Goal: Use online tool/utility: Utilize a website feature to perform a specific function

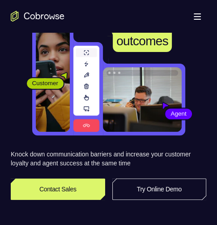
scroll to position [90, 0]
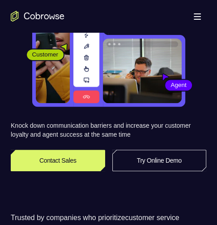
click at [149, 172] on header "Better communication creates better outcomes Customer Agent Agent Knock down co…" at bounding box center [108, 65] width 217 height 245
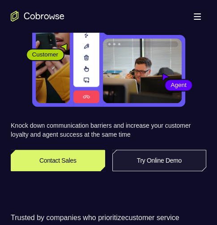
click at [152, 165] on link "Try Online Demo" at bounding box center [160, 161] width 95 height 22
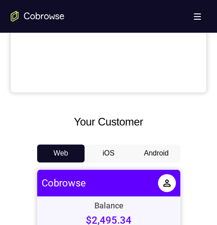
scroll to position [359, 0]
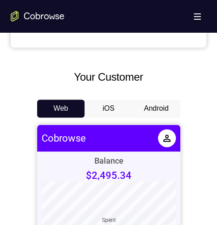
click at [162, 101] on button "Android" at bounding box center [157, 109] width 48 height 18
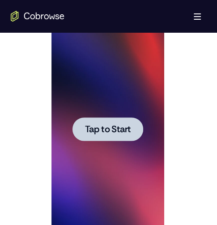
scroll to position [0, 0]
click at [106, 131] on span "Tap to Start" at bounding box center [108, 129] width 46 height 9
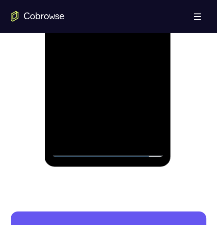
scroll to position [546, 0]
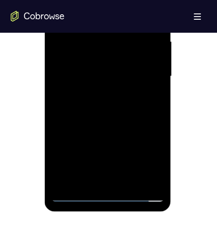
click at [138, 176] on div at bounding box center [108, 76] width 113 height 251
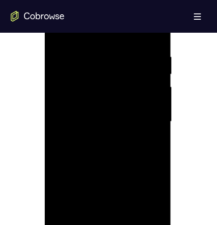
click at [62, 152] on div at bounding box center [108, 121] width 113 height 251
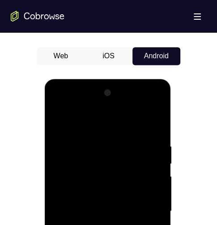
click at [58, 105] on div at bounding box center [108, 211] width 113 height 251
click at [152, 102] on div at bounding box center [108, 211] width 113 height 251
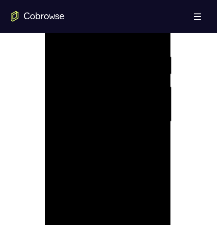
scroll to position [456, 0]
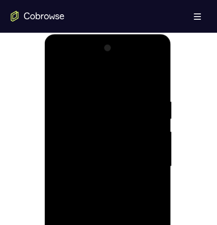
click at [60, 64] on div at bounding box center [108, 166] width 113 height 251
click at [60, 61] on div at bounding box center [108, 166] width 113 height 251
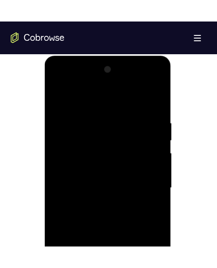
scroll to position [501, 0]
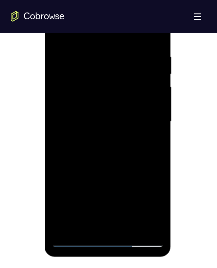
click at [110, 225] on div at bounding box center [108, 121] width 113 height 251
click at [150, 203] on div at bounding box center [108, 121] width 113 height 251
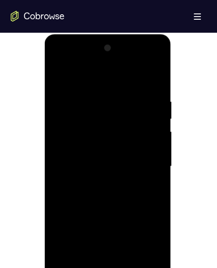
click at [160, 77] on div at bounding box center [108, 166] width 113 height 251
click at [157, 61] on div at bounding box center [108, 166] width 113 height 251
click at [113, 147] on div at bounding box center [108, 166] width 113 height 251
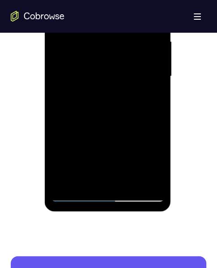
click at [74, 196] on div at bounding box center [108, 76] width 113 height 251
click at [147, 160] on div at bounding box center [108, 76] width 113 height 251
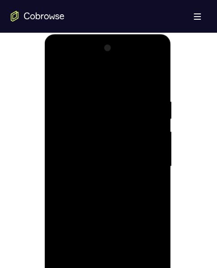
click at [84, 63] on div at bounding box center [108, 166] width 113 height 251
click at [98, 111] on div at bounding box center [108, 166] width 113 height 251
click at [145, 109] on div at bounding box center [108, 166] width 113 height 251
click at [146, 108] on div at bounding box center [108, 166] width 113 height 251
click at [145, 161] on div at bounding box center [108, 166] width 113 height 251
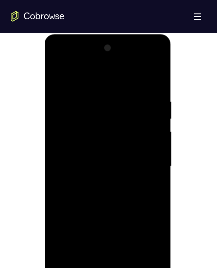
drag, startPoint x: 140, startPoint y: 166, endPoint x: 141, endPoint y: 171, distance: 5.0
click at [142, 170] on div at bounding box center [108, 166] width 113 height 251
drag, startPoint x: 143, startPoint y: 169, endPoint x: 141, endPoint y: 161, distance: 7.3
click at [143, 169] on div at bounding box center [108, 166] width 113 height 251
click at [117, 169] on div at bounding box center [108, 166] width 113 height 251
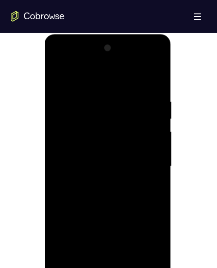
click at [98, 182] on div at bounding box center [108, 166] width 113 height 251
click at [86, 157] on div at bounding box center [108, 166] width 113 height 251
click at [77, 149] on div at bounding box center [108, 166] width 113 height 251
click at [154, 148] on div at bounding box center [108, 166] width 113 height 251
click at [143, 165] on div at bounding box center [108, 166] width 113 height 251
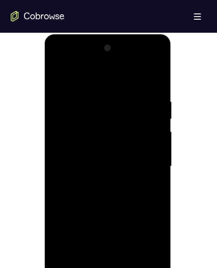
click at [152, 177] on div at bounding box center [108, 166] width 113 height 251
click at [136, 169] on div at bounding box center [108, 166] width 113 height 251
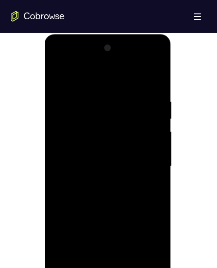
click at [117, 220] on div at bounding box center [108, 166] width 113 height 251
click at [114, 161] on div at bounding box center [108, 166] width 113 height 251
click at [114, 122] on div at bounding box center [108, 166] width 113 height 251
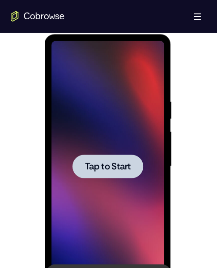
scroll to position [501, 0]
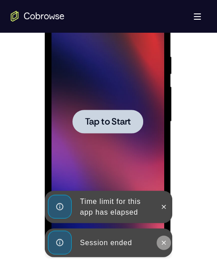
click at [163, 225] on icon at bounding box center [164, 242] width 7 height 7
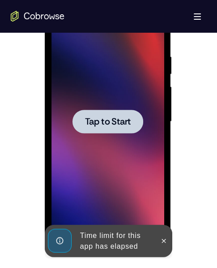
drag, startPoint x: 165, startPoint y: 239, endPoint x: 144, endPoint y: 213, distance: 32.8
click at [165, 225] on icon at bounding box center [164, 240] width 7 height 7
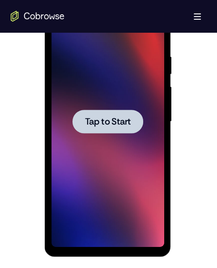
click at [104, 122] on span "Tap to Start" at bounding box center [108, 121] width 46 height 9
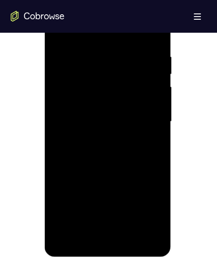
scroll to position [456, 0]
